Goal: Information Seeking & Learning: Learn about a topic

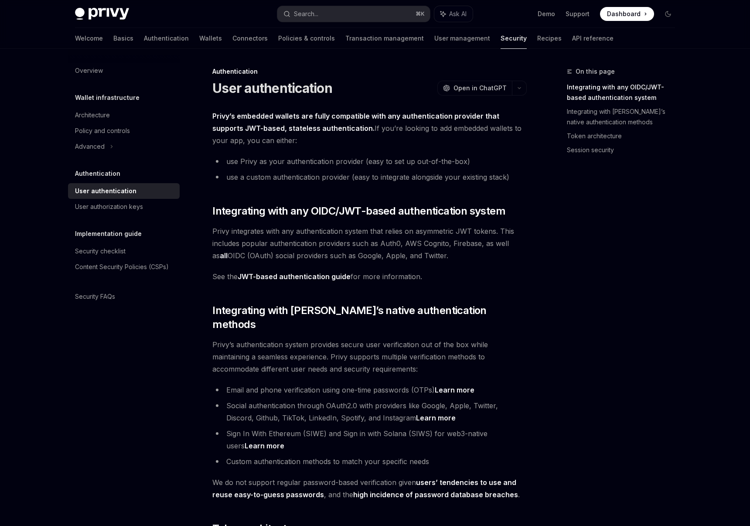
drag, startPoint x: 261, startPoint y: 159, endPoint x: 246, endPoint y: 144, distance: 21.3
click at [261, 159] on li "use Privy as your authentication provider (easy to set up out-of-the-box)" at bounding box center [369, 161] width 314 height 12
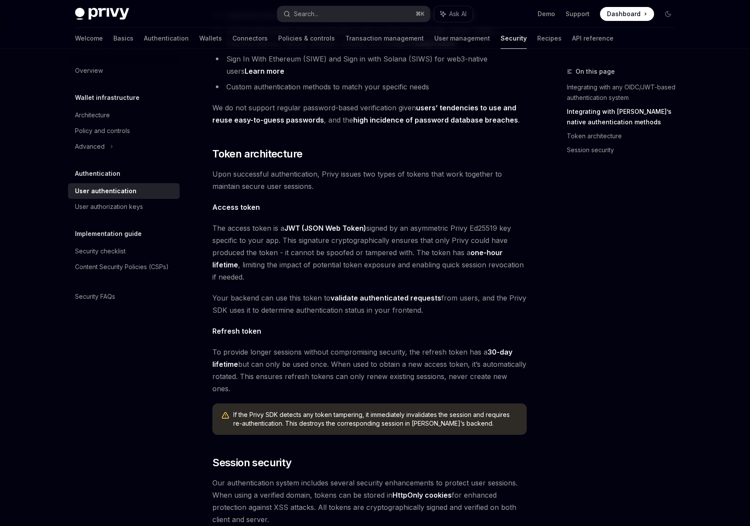
scroll to position [386, 0]
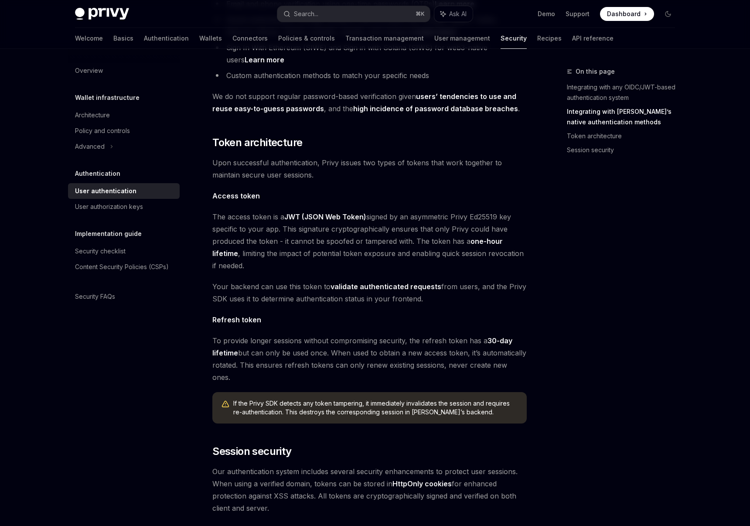
click at [330, 476] on span "Our authentication system includes several security enhancements to protect use…" at bounding box center [369, 489] width 314 height 49
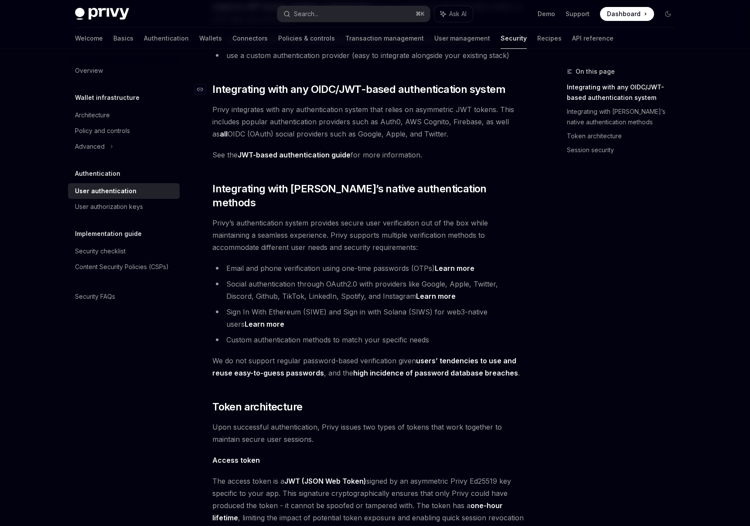
scroll to position [0, 0]
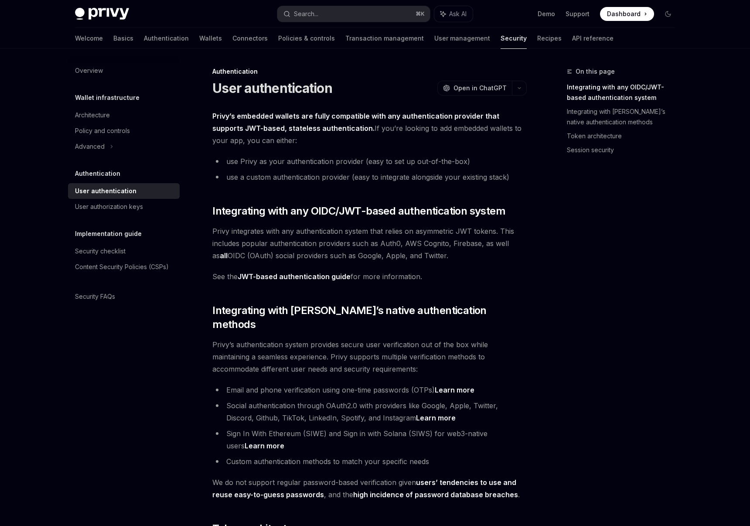
drag, startPoint x: 321, startPoint y: 482, endPoint x: 201, endPoint y: 92, distance: 408.4
copy div "User authentication OpenAI Open in ChatGPT OpenAI Open in ChatGPT Privy’s embed…"
